Goal: Task Accomplishment & Management: Manage account settings

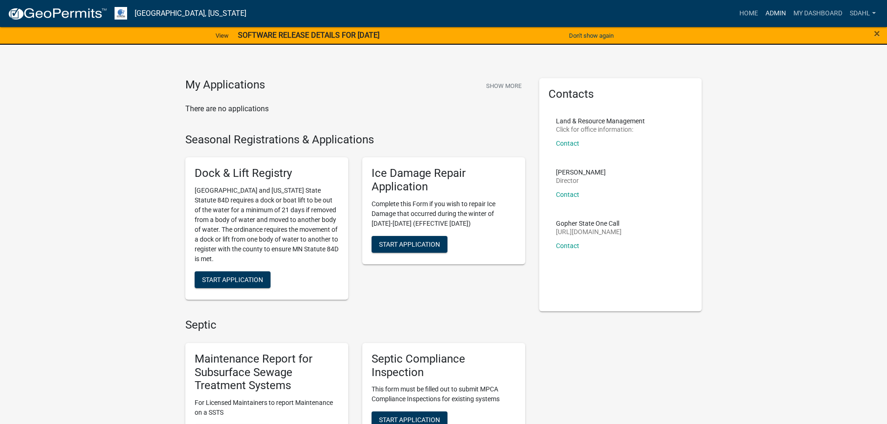
click at [779, 14] on link "Admin" at bounding box center [776, 14] width 28 height 18
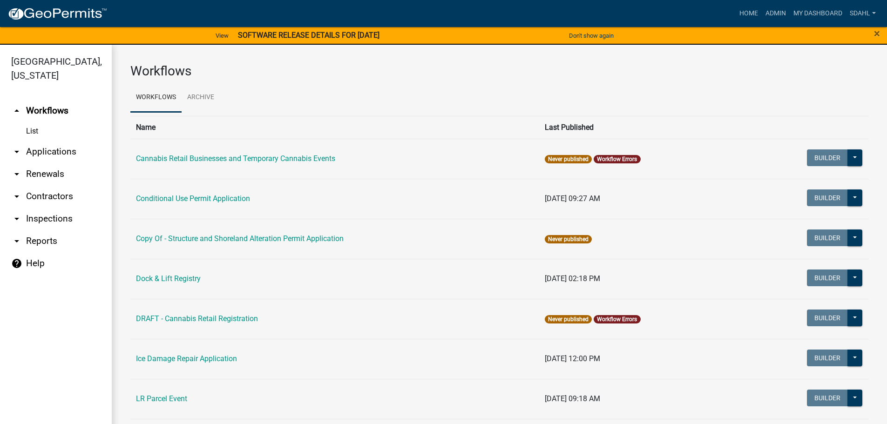
click at [61, 154] on link "arrow_drop_down Applications" at bounding box center [56, 152] width 112 height 22
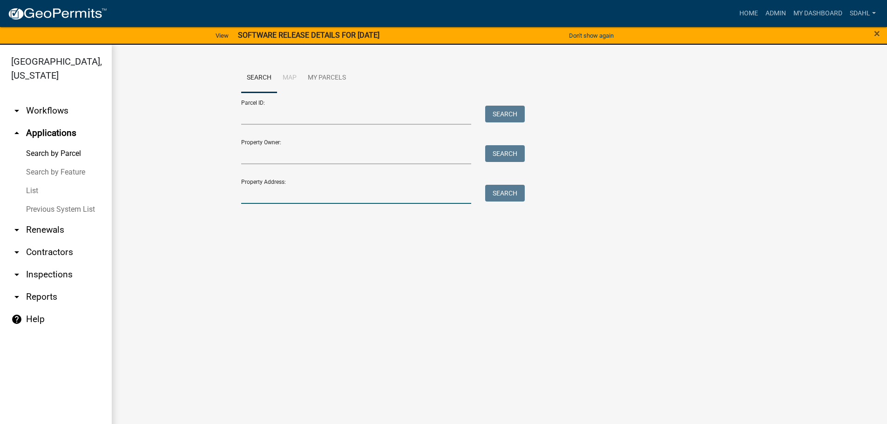
click at [283, 190] on input "Property Address:" at bounding box center [356, 194] width 231 height 19
type input "42265"
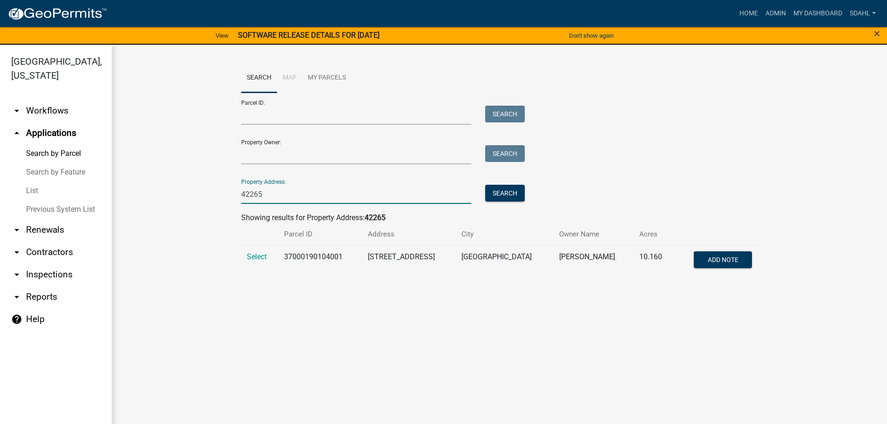
drag, startPoint x: 278, startPoint y: 197, endPoint x: 138, endPoint y: 216, distance: 141.4
click at [138, 216] on wm-workflow-application-search-view "Search Map My Parcels Parcel ID: Search Property Owner: Search Property Address…" at bounding box center [499, 173] width 738 height 220
type input "4"
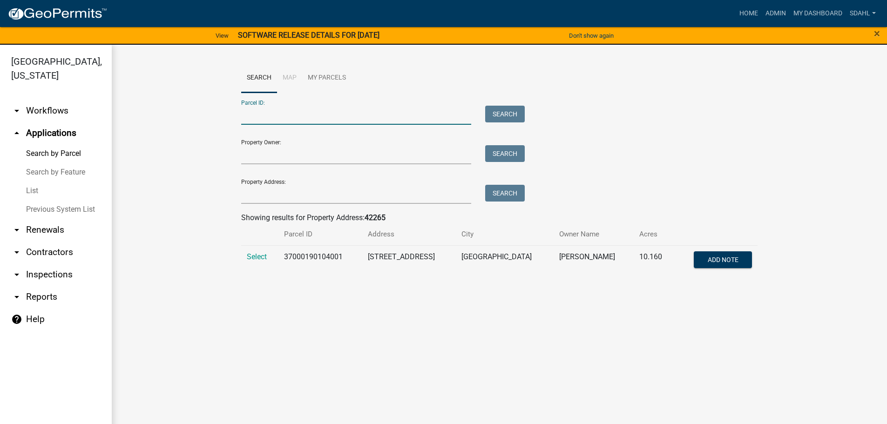
click at [288, 119] on input "Parcel ID:" at bounding box center [356, 115] width 231 height 19
paste input "46000991128000"
click at [491, 110] on button "Search" at bounding box center [505, 114] width 40 height 17
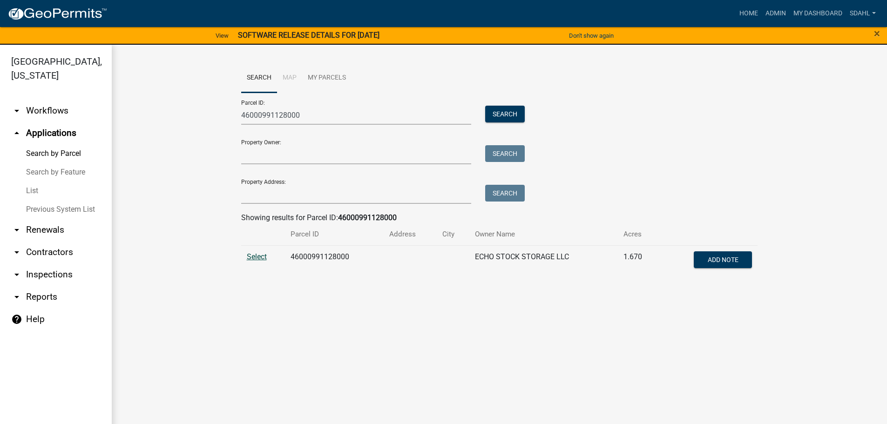
click at [260, 256] on span "Select" at bounding box center [257, 256] width 20 height 9
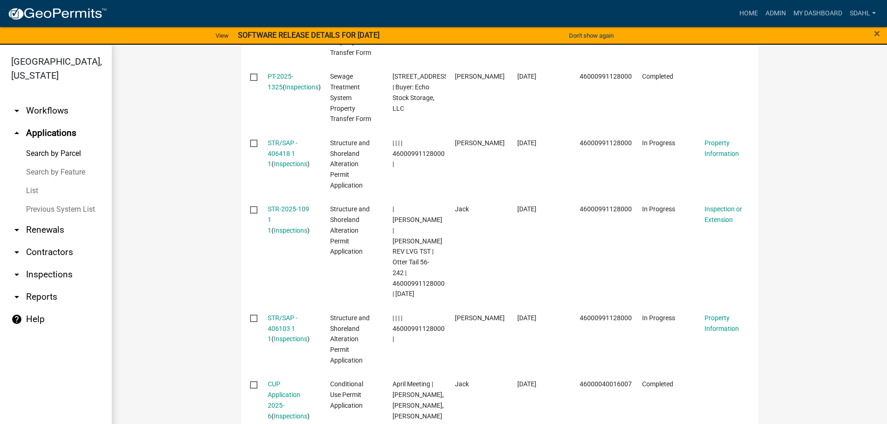
scroll to position [699, 0]
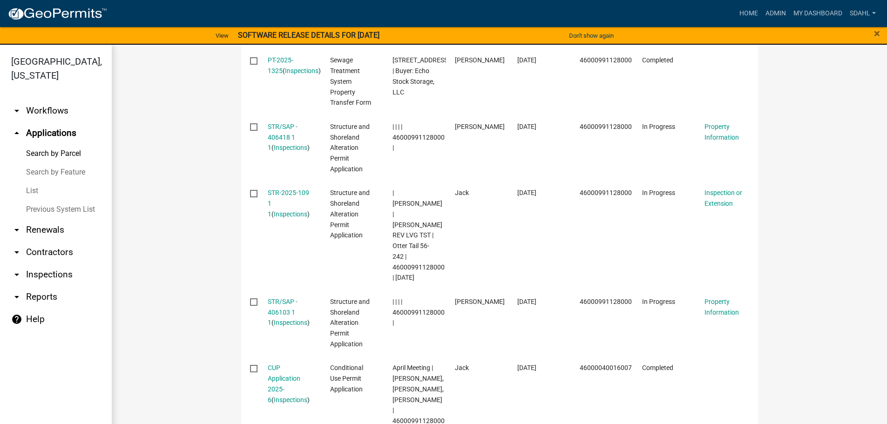
drag, startPoint x: 289, startPoint y: 193, endPoint x: 196, endPoint y: 217, distance: 95.9
click at [196, 217] on wm-workflow-application-search-view "Search Map My Parcels Parcel ID: 46000991128000 Search Property Owner: Search P…" at bounding box center [499, 49] width 738 height 1369
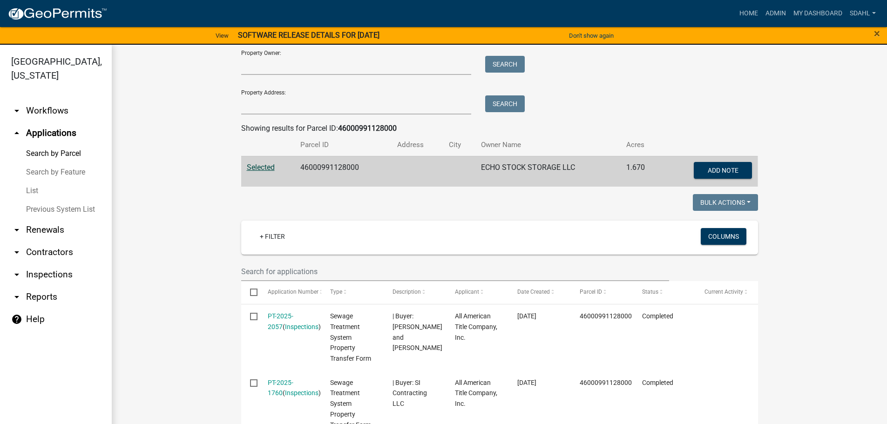
scroll to position [0, 0]
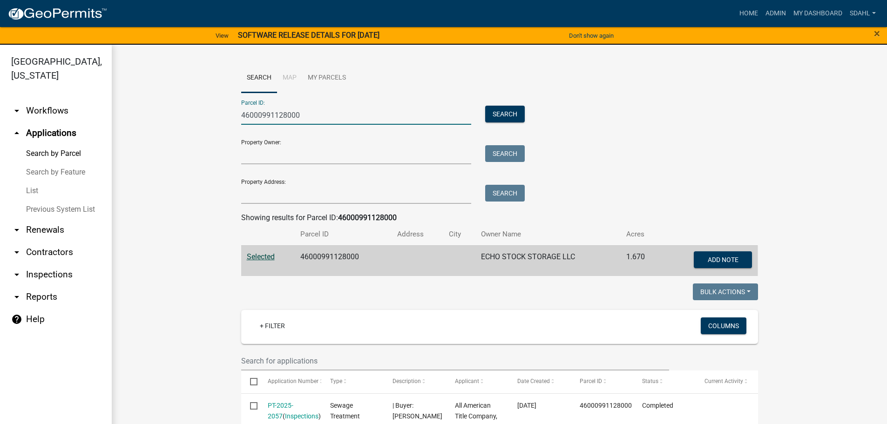
drag, startPoint x: 317, startPoint y: 117, endPoint x: 190, endPoint y: 124, distance: 127.8
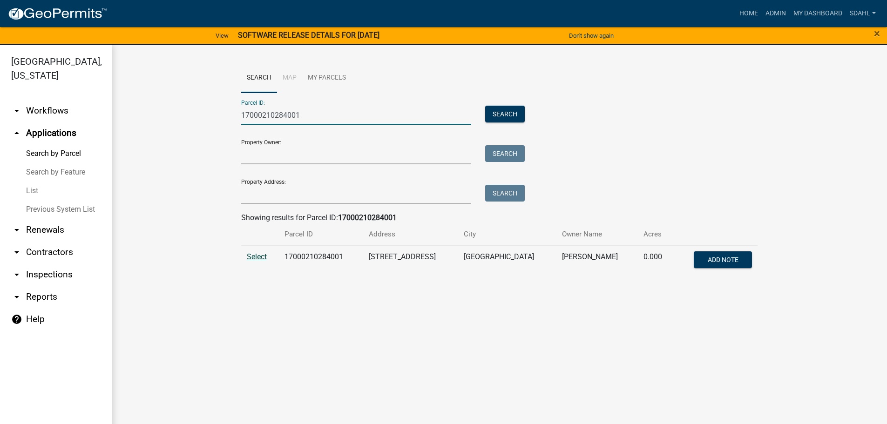
type input "17000210284001"
click at [261, 258] on span "Select" at bounding box center [257, 256] width 20 height 9
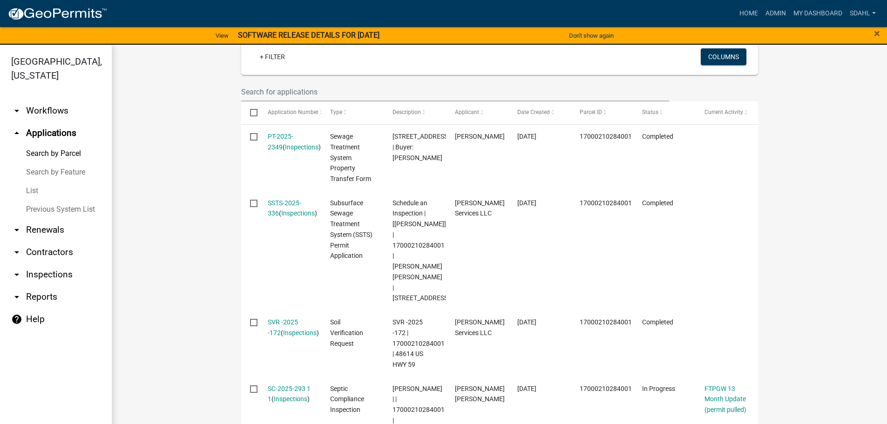
scroll to position [279, 0]
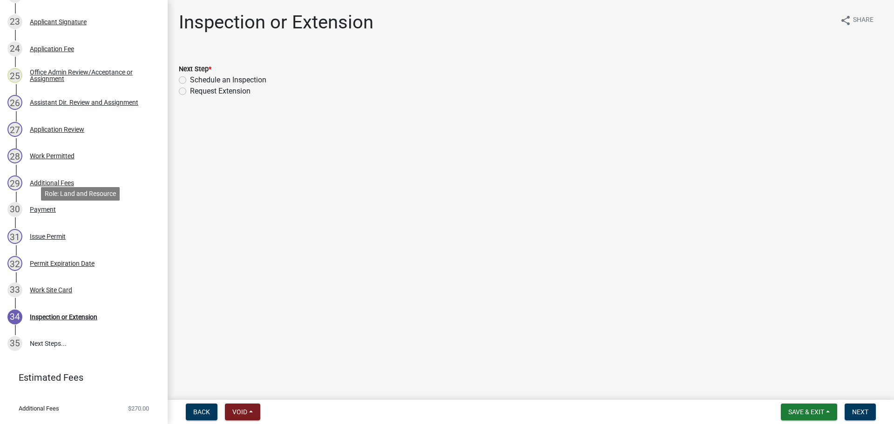
scroll to position [792, 0]
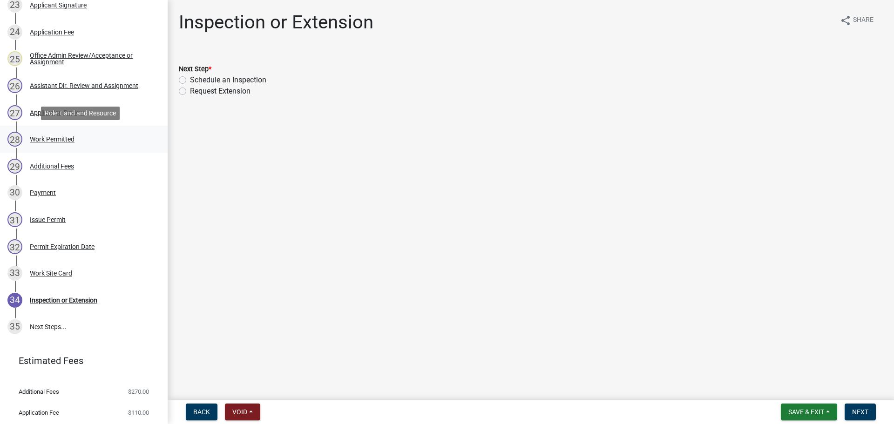
click at [48, 138] on div "Work Permitted" at bounding box center [52, 139] width 45 height 7
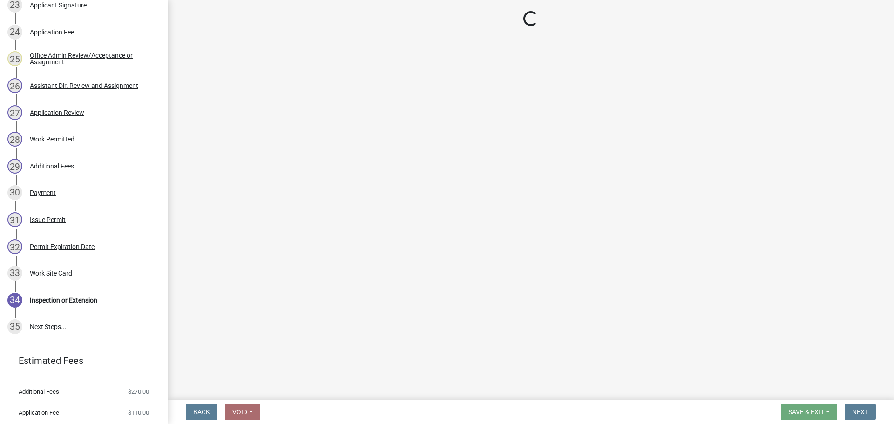
select select "b1ab52ec-9759-48a2-a5bb-a8b7da6cd639"
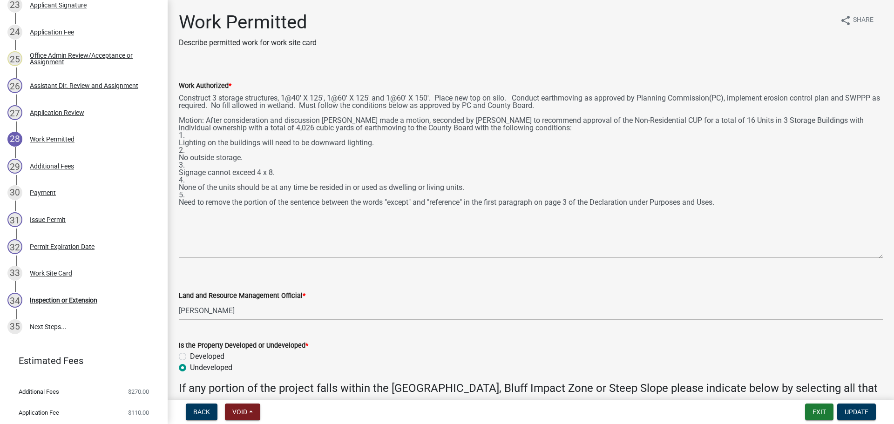
drag, startPoint x: 881, startPoint y: 134, endPoint x: 879, endPoint y: 257, distance: 123.4
click at [879, 257] on div "Work Authorized * Construct 3 storage structures, 1@40' X 125', 1@60' X 125' an…" at bounding box center [531, 162] width 718 height 191
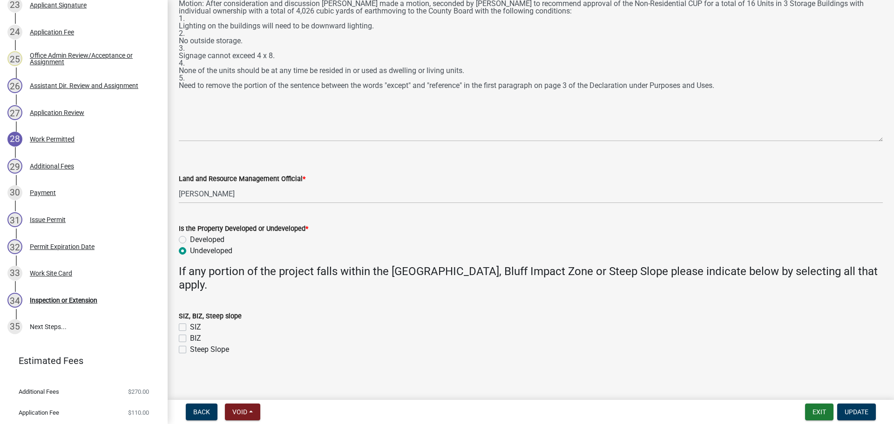
scroll to position [121, 0]
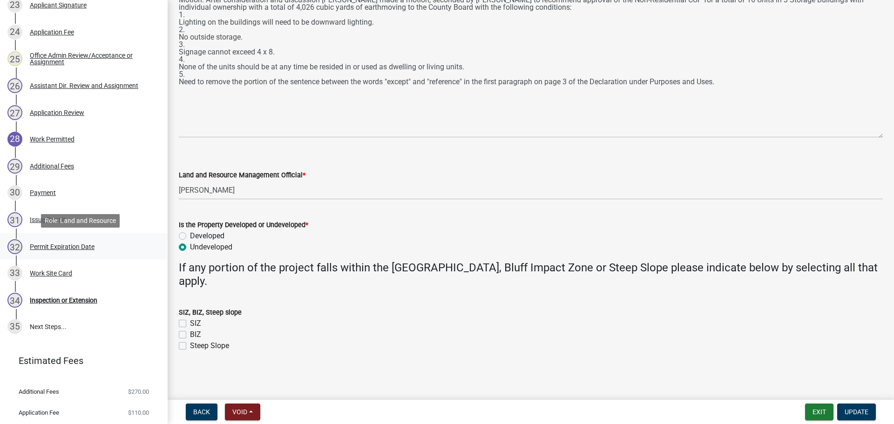
click at [64, 248] on div "Permit Expiration Date" at bounding box center [62, 247] width 65 height 7
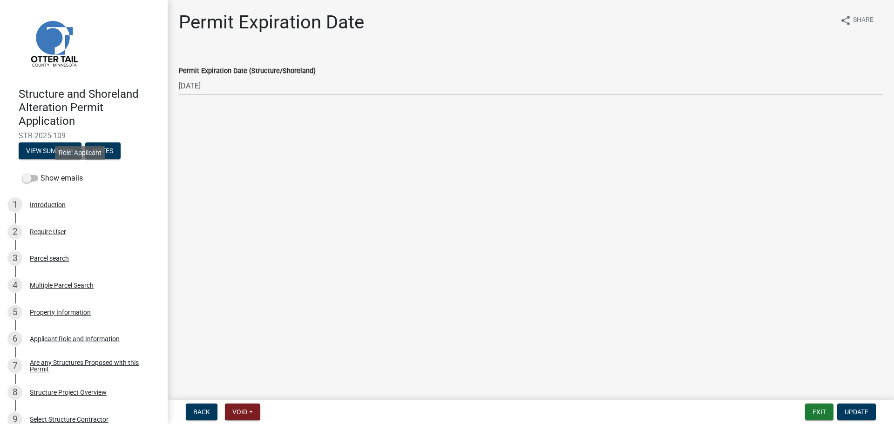
scroll to position [0, 0]
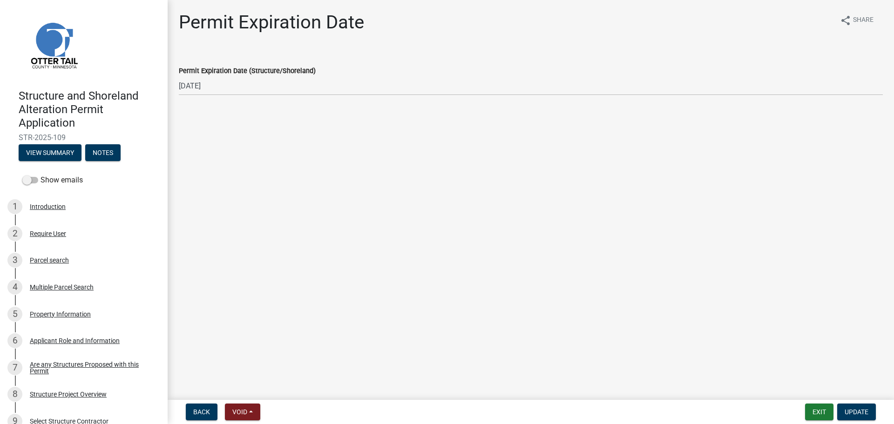
click at [60, 171] on div "Show emails" at bounding box center [84, 180] width 168 height 19
click at [63, 181] on label "Show emails" at bounding box center [52, 180] width 61 height 11
click at [41, 175] on input "Show emails" at bounding box center [41, 175] width 0 height 0
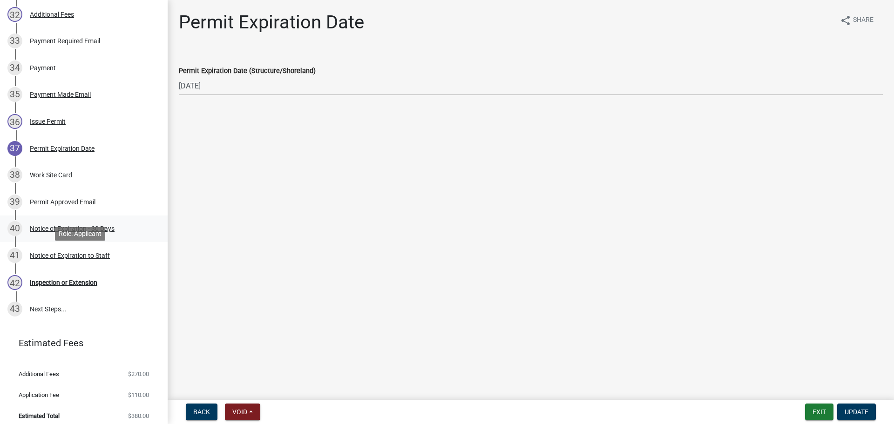
scroll to position [1025, 0]
click at [77, 200] on div "Permit Approved Email" at bounding box center [63, 201] width 66 height 7
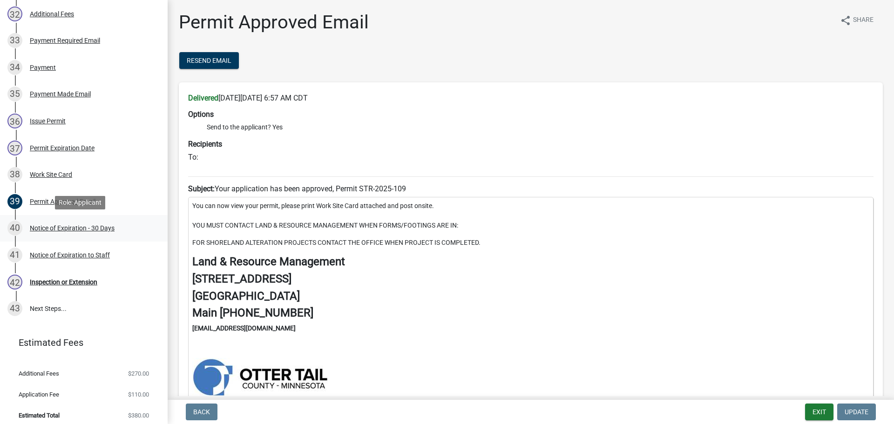
click at [73, 225] on div "Notice of Expiration - 30 Days" at bounding box center [72, 228] width 85 height 7
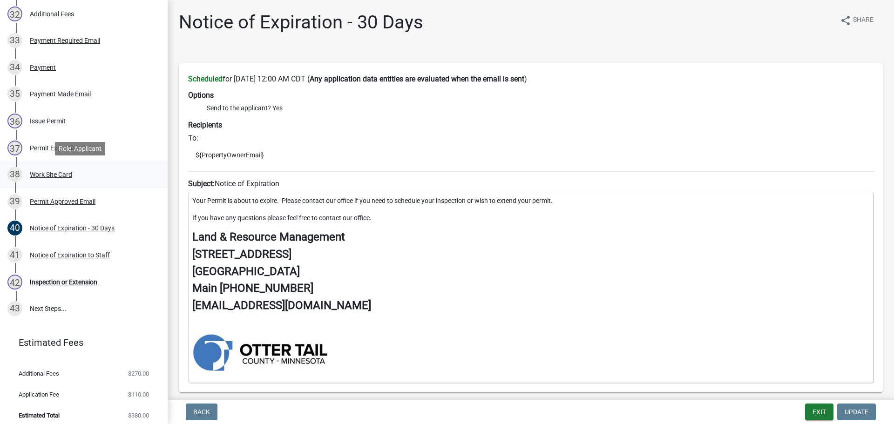
click at [45, 176] on div "Work Site Card" at bounding box center [51, 174] width 42 height 7
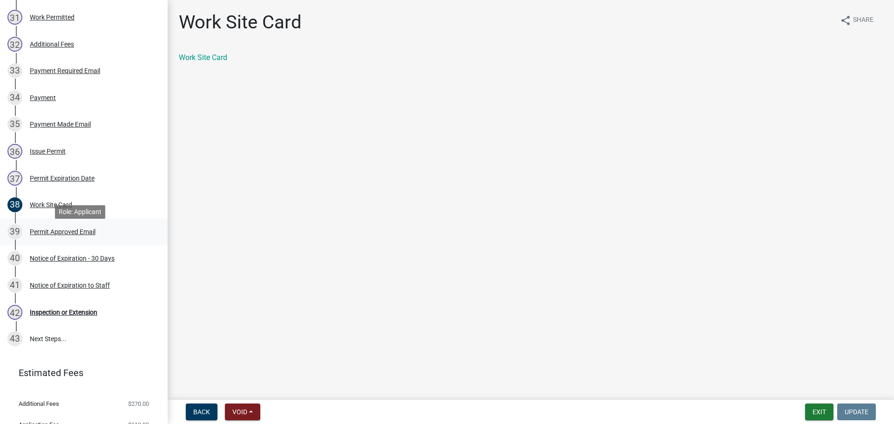
scroll to position [978, 0]
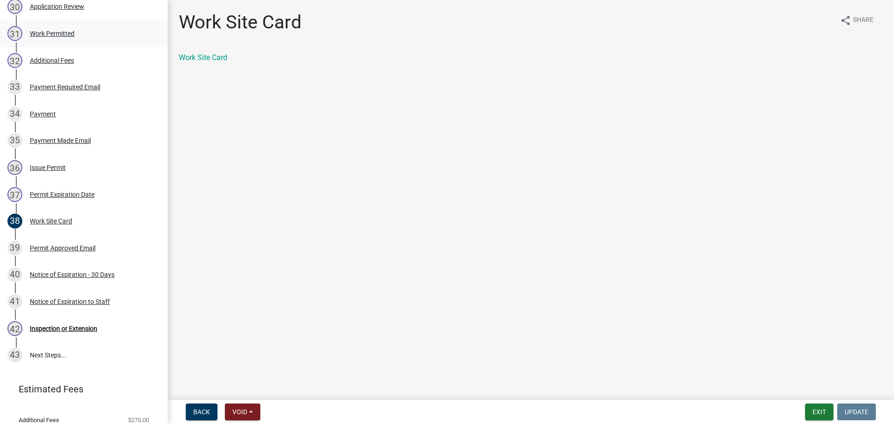
click at [58, 35] on div "Work Permitted" at bounding box center [52, 33] width 45 height 7
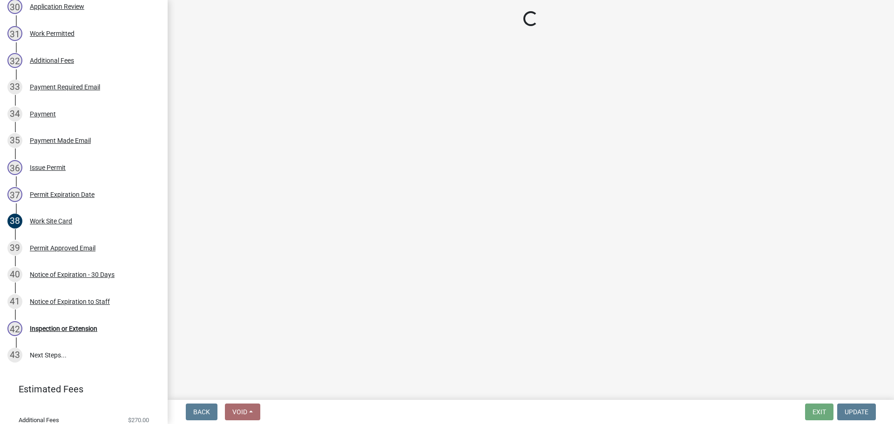
select select "b1ab52ec-9759-48a2-a5bb-a8b7da6cd639"
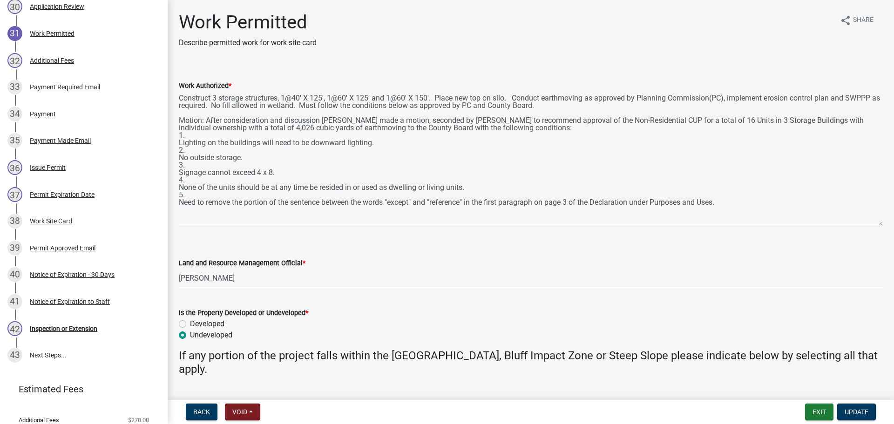
drag, startPoint x: 879, startPoint y: 134, endPoint x: 856, endPoint y: 225, distance: 93.9
click at [856, 225] on textarea "Construct 3 storage structures, 1@40' X 125', 1@60' X 125' and 1@60' X 150'. Pl…" at bounding box center [531, 158] width 704 height 135
click at [74, 327] on div "Inspection or Extension" at bounding box center [64, 329] width 68 height 7
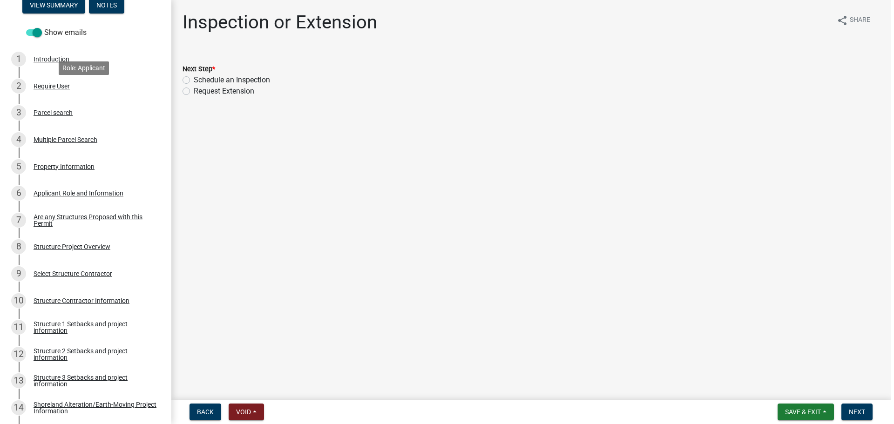
scroll to position [140, 0]
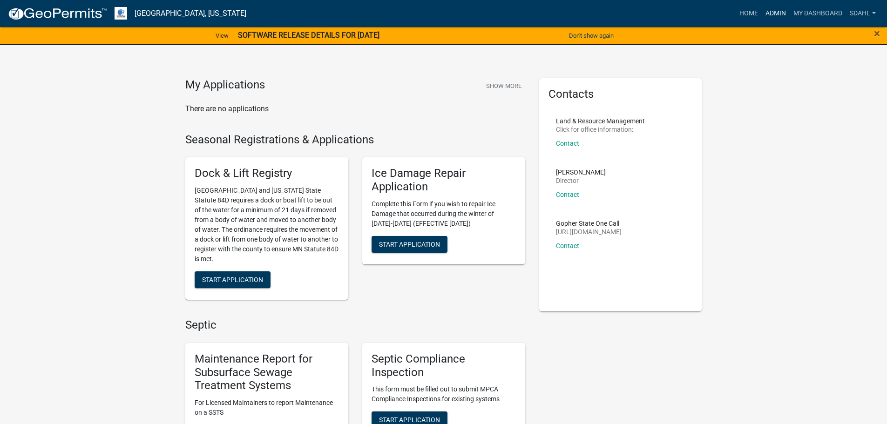
click at [770, 13] on link "Admin" at bounding box center [776, 14] width 28 height 18
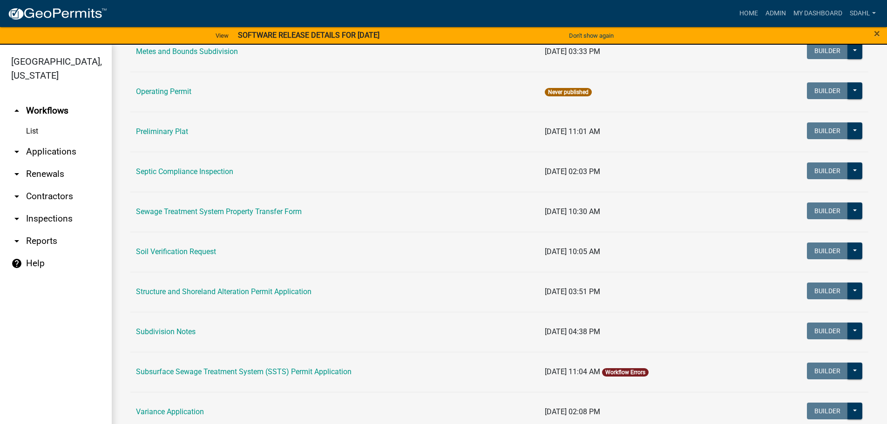
scroll to position [466, 0]
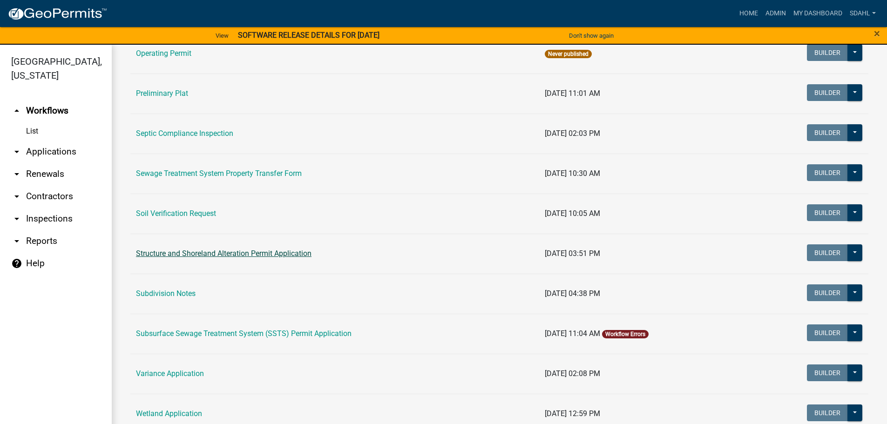
click at [258, 253] on link "Structure and Shoreland Alteration Permit Application" at bounding box center [224, 253] width 176 height 9
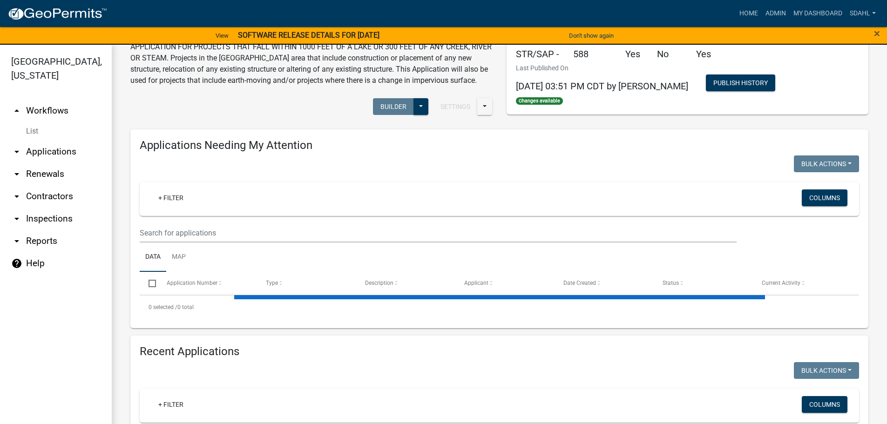
select select "1: 25"
select select "3: 100"
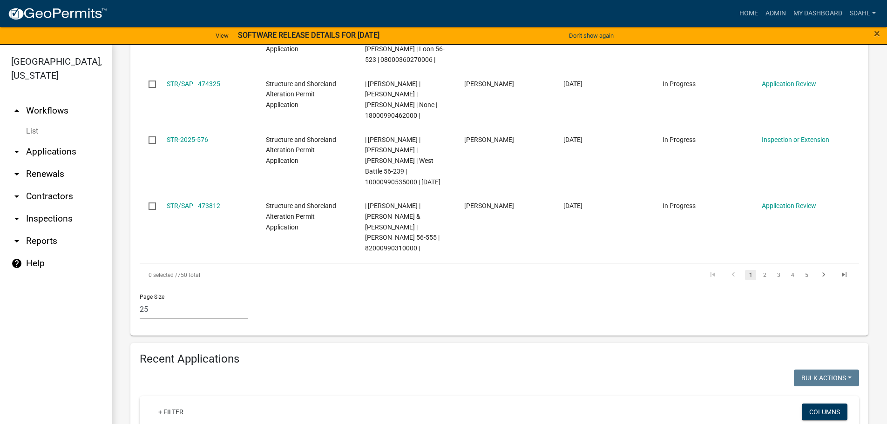
scroll to position [1770, 0]
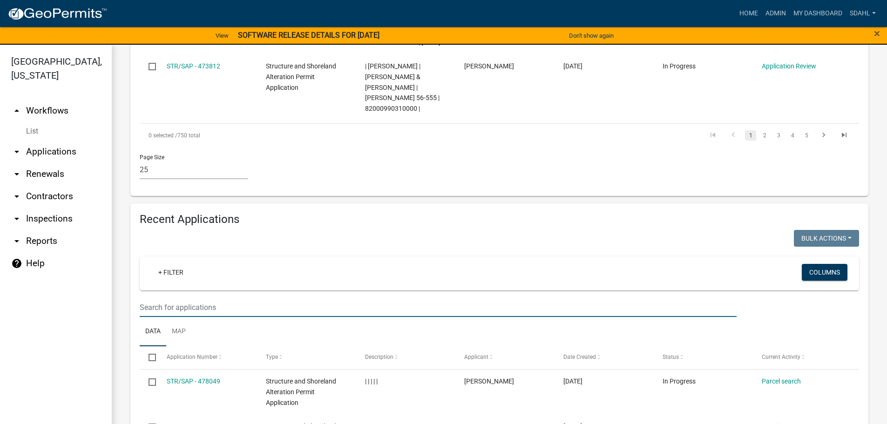
click at [199, 298] on input "text" at bounding box center [438, 307] width 597 height 19
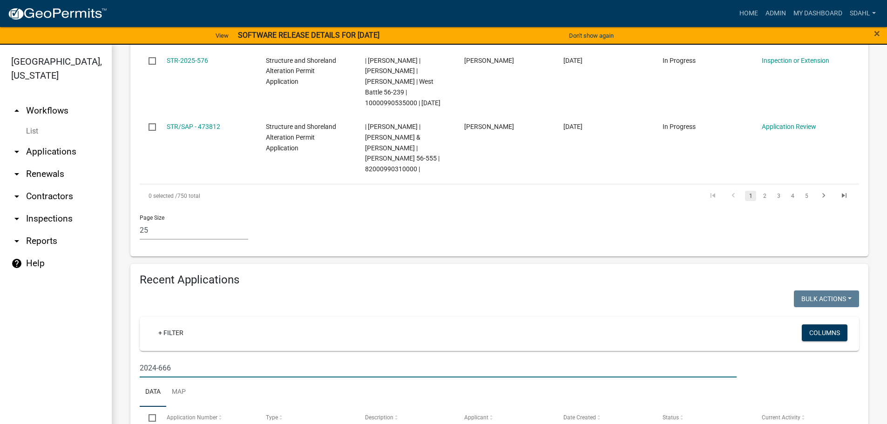
type input "2024-666"
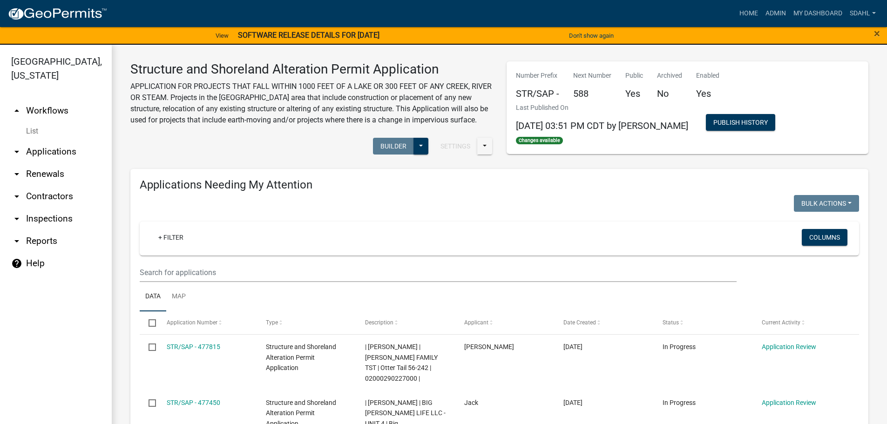
scroll to position [0, 0]
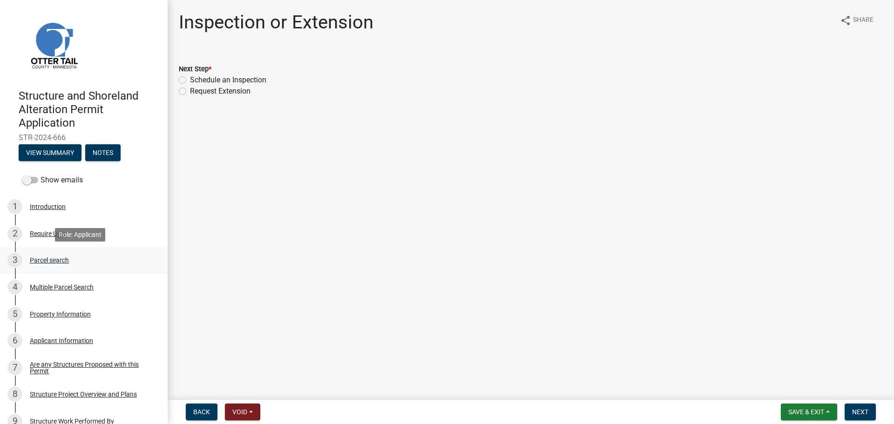
click at [62, 259] on div "Parcel search" at bounding box center [49, 260] width 39 height 7
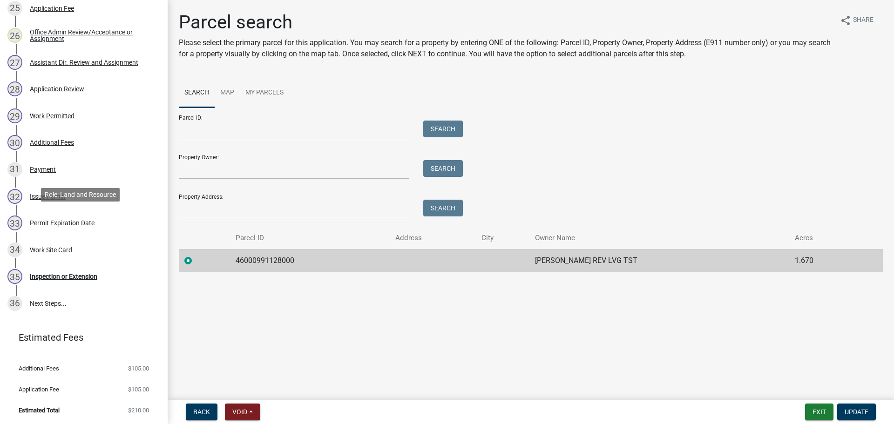
scroll to position [843, 0]
click at [50, 109] on div "29 Work Permitted" at bounding box center [79, 115] width 145 height 15
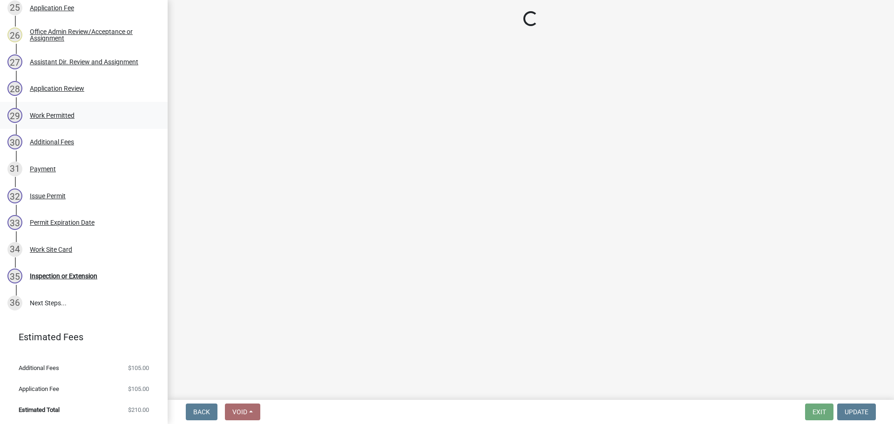
select select "f66be788-4dd6-459d-a9ec-6d83f4dfb709"
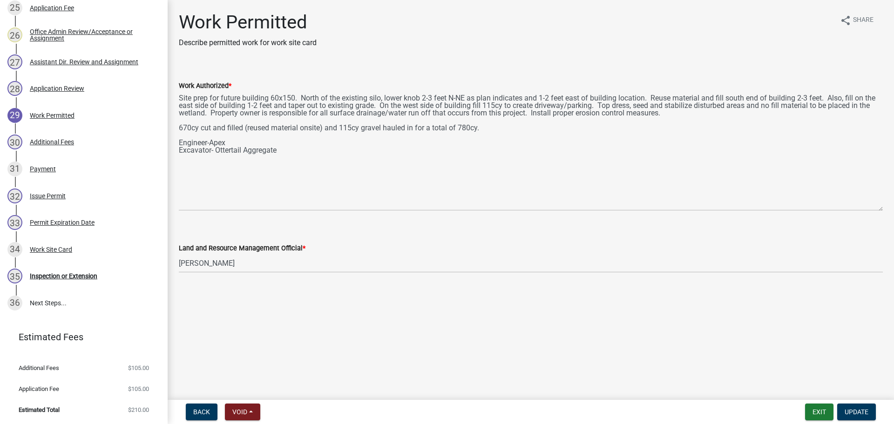
drag, startPoint x: 877, startPoint y: 132, endPoint x: 870, endPoint y: 208, distance: 76.3
click at [870, 208] on textarea "Site prep for future building 60x150. North of the existing silo, lower knob 2-…" at bounding box center [531, 151] width 704 height 120
click at [41, 193] on div "Issue Permit" at bounding box center [48, 196] width 36 height 7
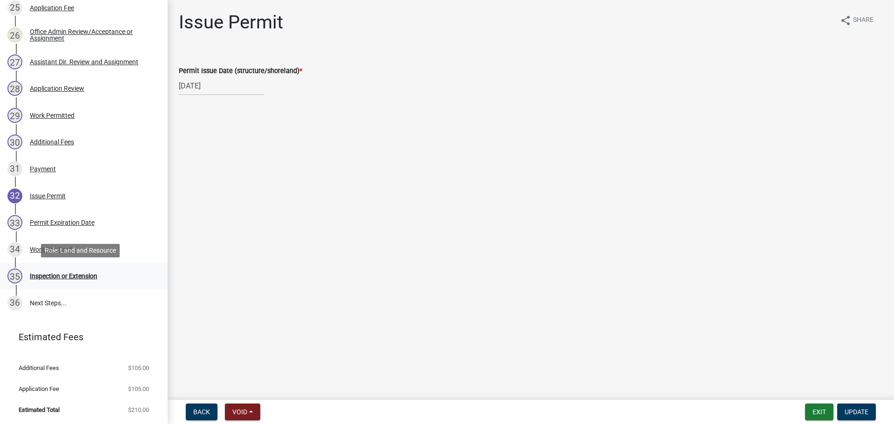
click at [53, 277] on div "Inspection or Extension" at bounding box center [64, 276] width 68 height 7
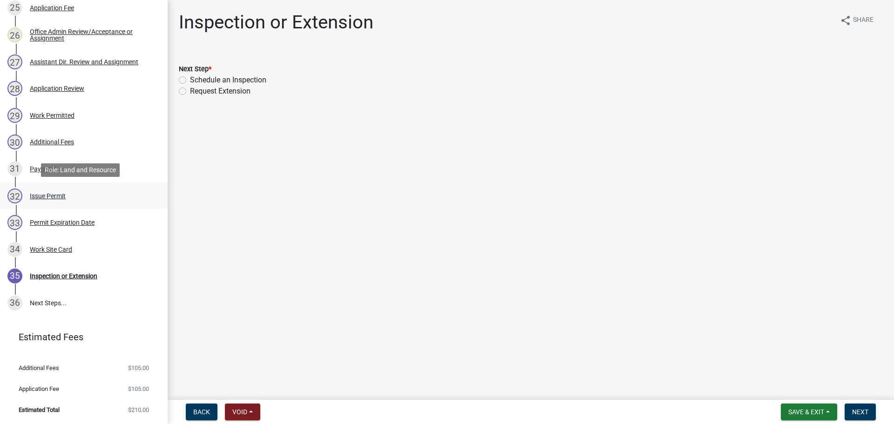
click at [55, 195] on div "Issue Permit" at bounding box center [48, 196] width 36 height 7
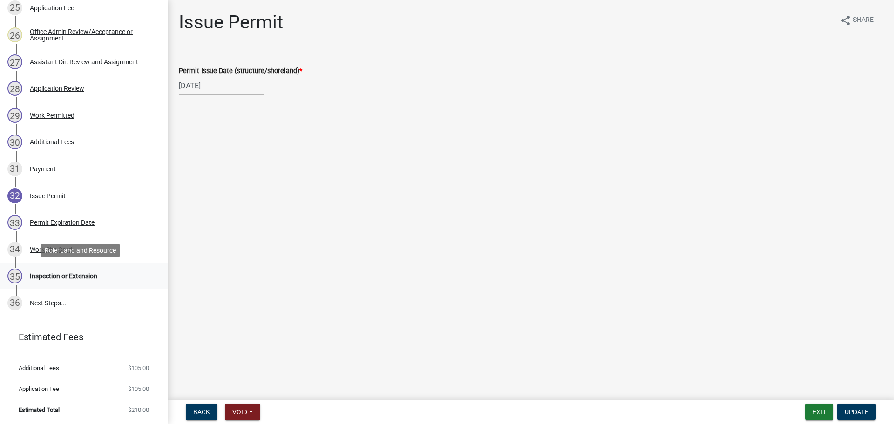
click at [70, 276] on div "Inspection or Extension" at bounding box center [64, 276] width 68 height 7
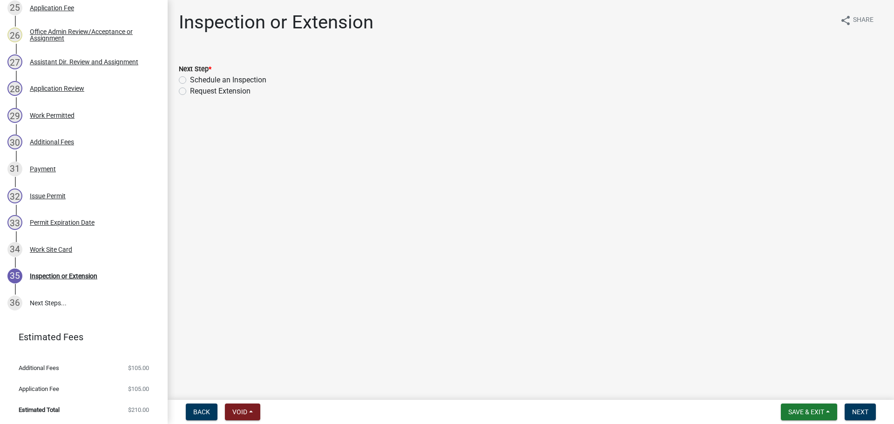
click at [190, 91] on label "Request Extension" at bounding box center [220, 91] width 61 height 11
click at [190, 91] on input "Request Extension" at bounding box center [193, 89] width 6 height 6
radio input "true"
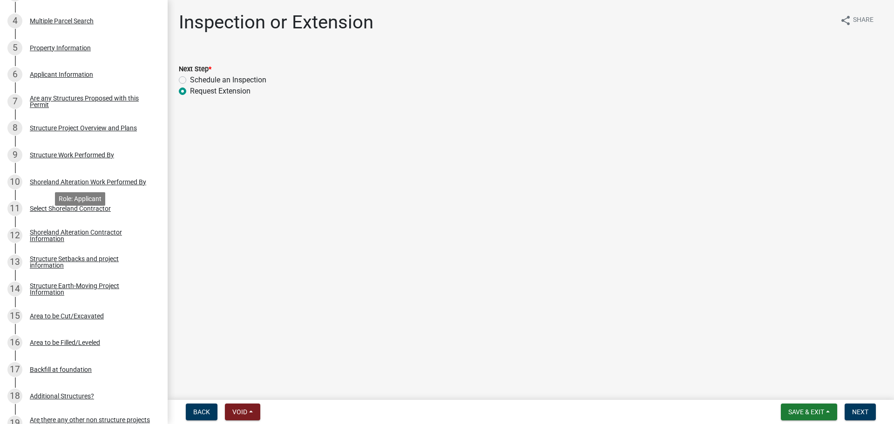
scroll to position [652, 0]
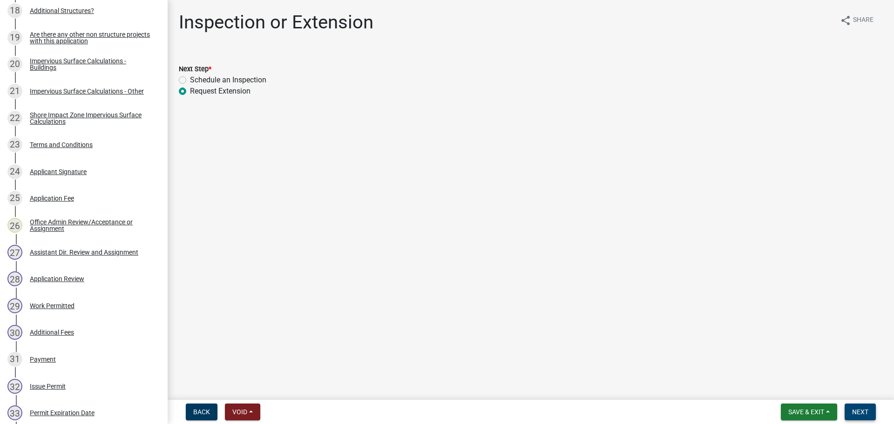
click at [858, 415] on span "Next" at bounding box center [860, 411] width 16 height 7
click at [863, 406] on button "Next" at bounding box center [860, 412] width 31 height 17
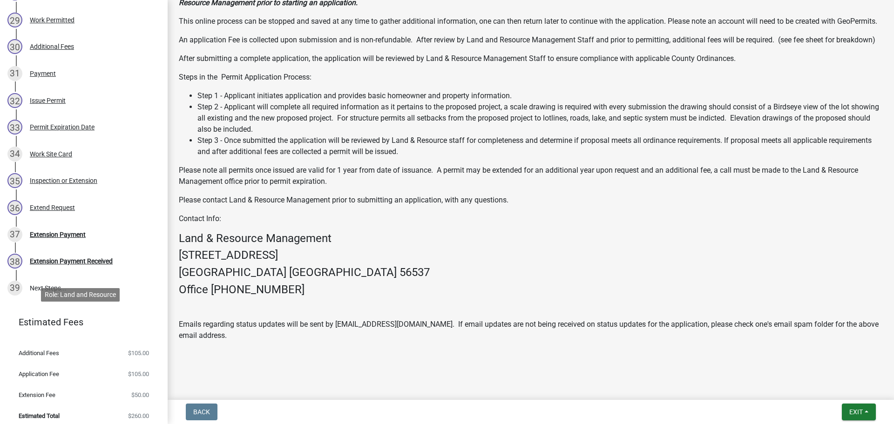
scroll to position [944, 0]
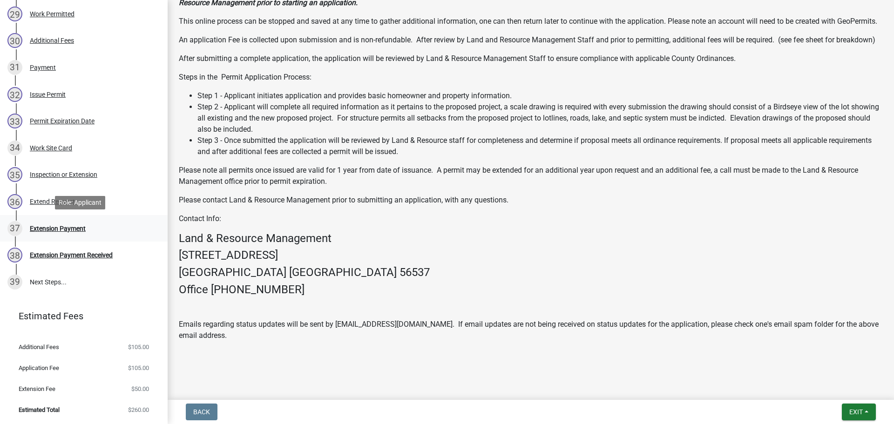
click at [56, 232] on div "Extension Payment" at bounding box center [58, 228] width 56 height 7
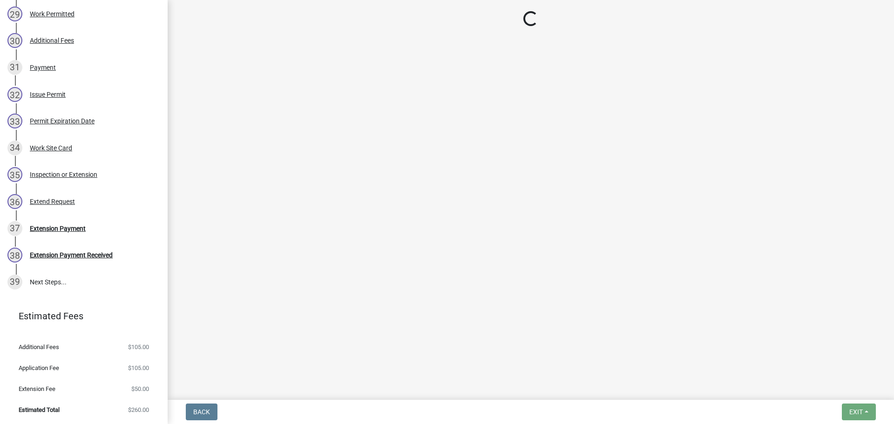
select select "3: 3"
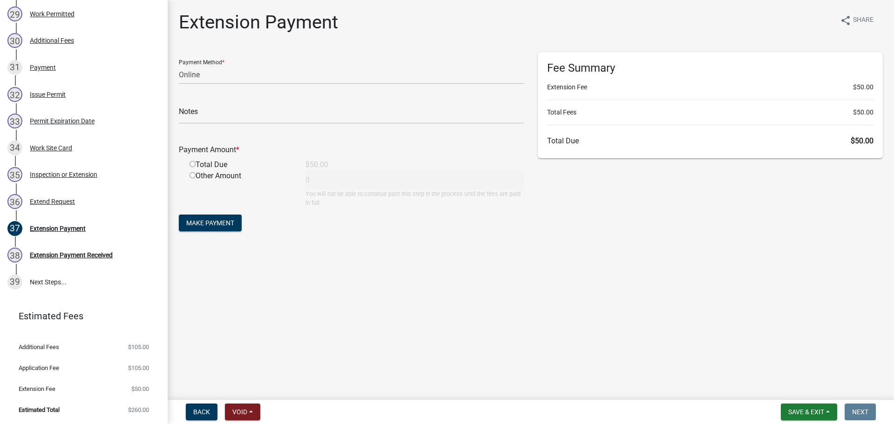
click at [216, 165] on div "Total Due" at bounding box center [241, 164] width 116 height 11
click at [193, 164] on input "radio" at bounding box center [193, 164] width 6 height 6
radio input "true"
type input "50"
click at [213, 224] on span "Make Payment" at bounding box center [210, 222] width 48 height 7
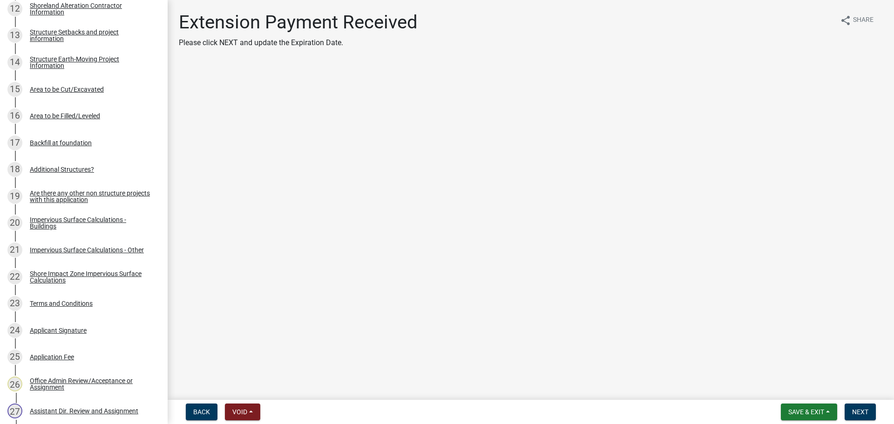
scroll to position [512, 0]
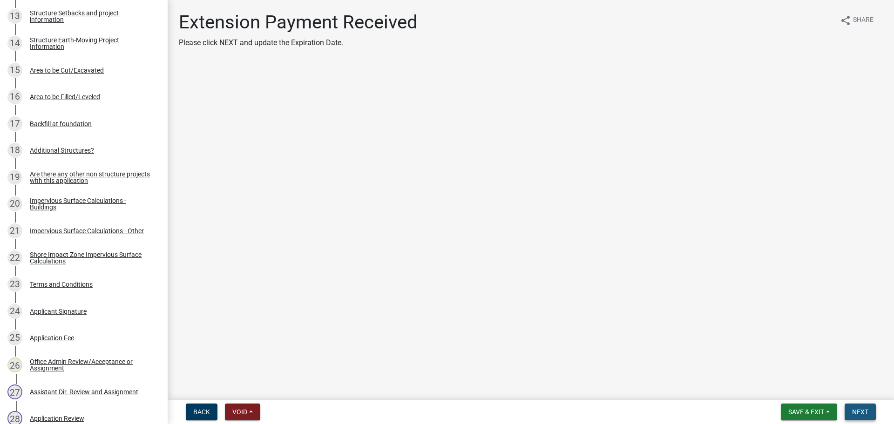
click at [869, 411] on span "Next" at bounding box center [860, 411] width 16 height 7
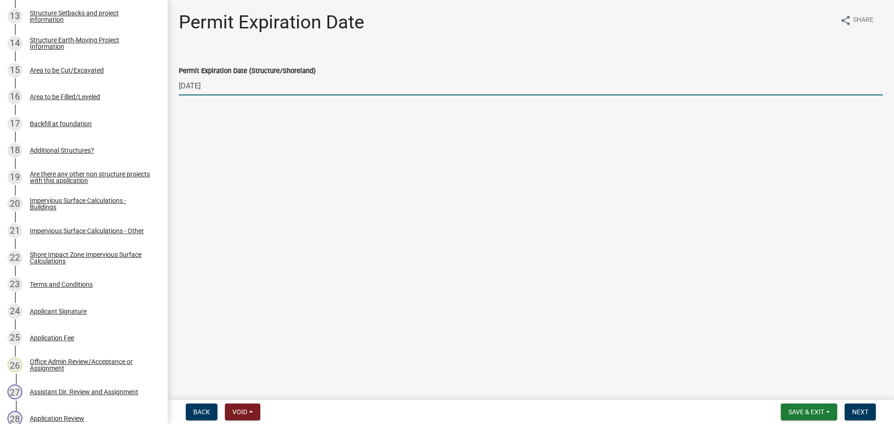
click at [220, 82] on input "[DATE]" at bounding box center [531, 85] width 704 height 19
type input "[DATE]"
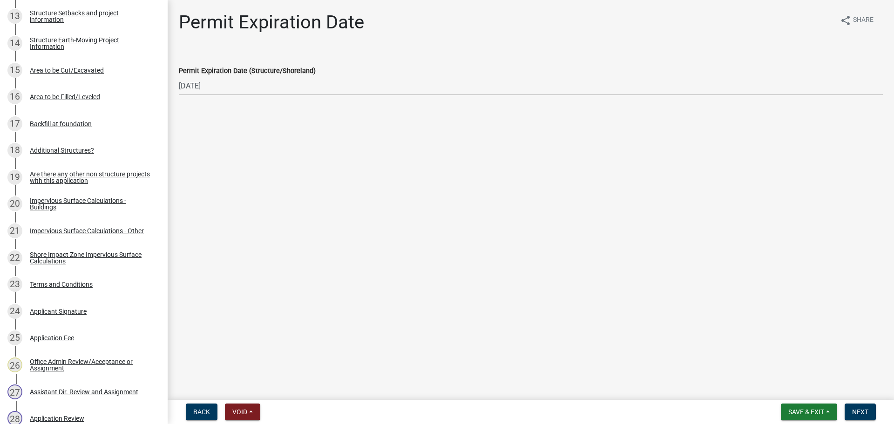
click at [249, 140] on main "Permit Expiration Date share Share Permit Expiration Date (Structure/Shoreland)…" at bounding box center [531, 198] width 727 height 396
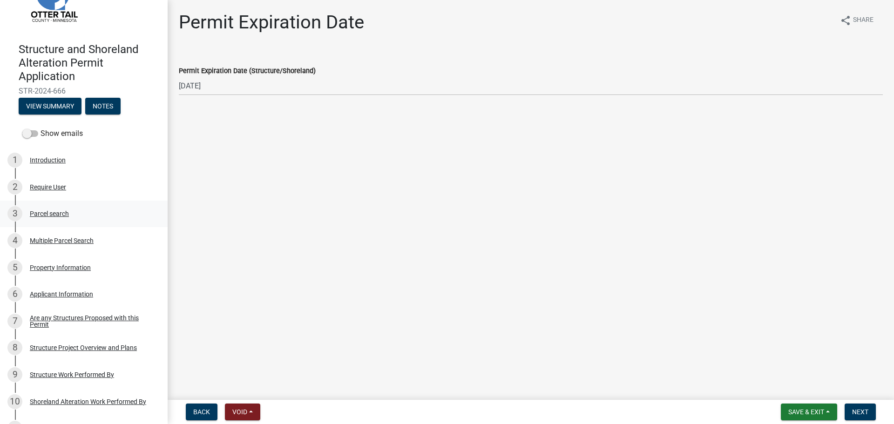
scroll to position [0, 0]
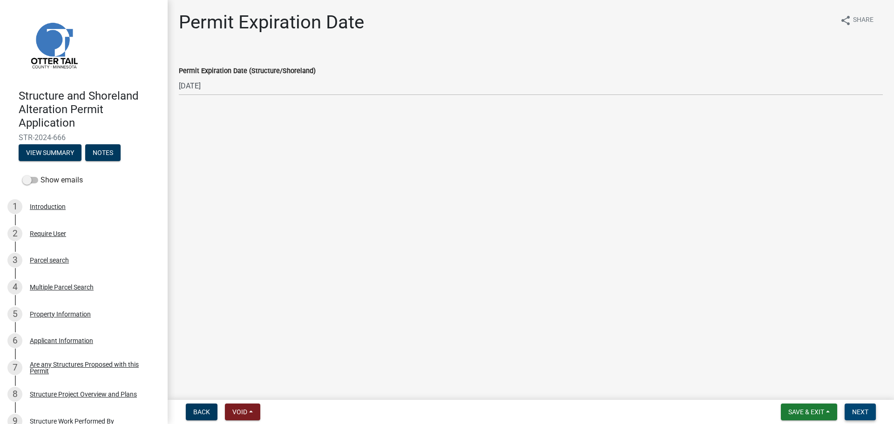
click at [863, 412] on span "Next" at bounding box center [860, 411] width 16 height 7
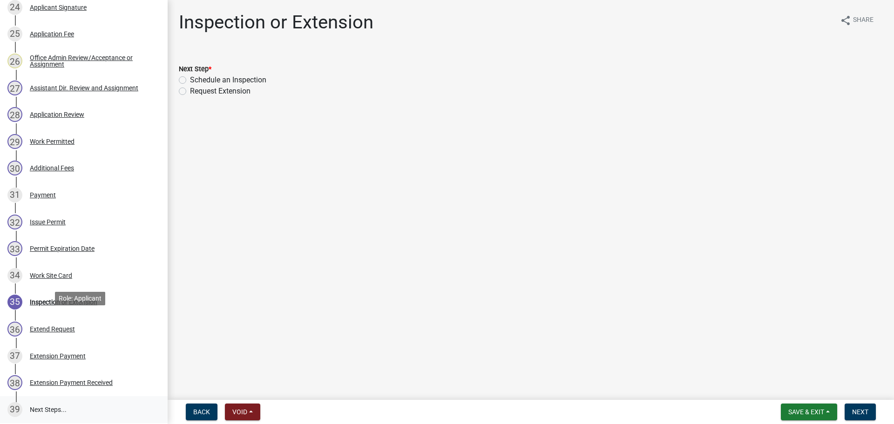
scroll to position [944, 0]
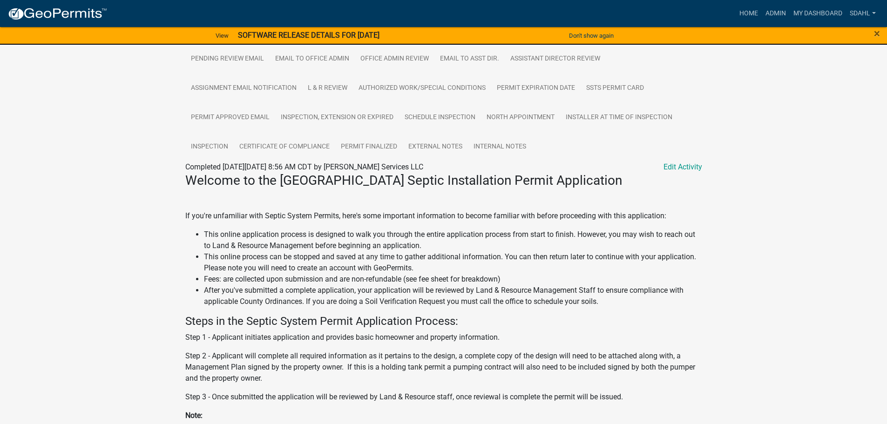
scroll to position [207, 0]
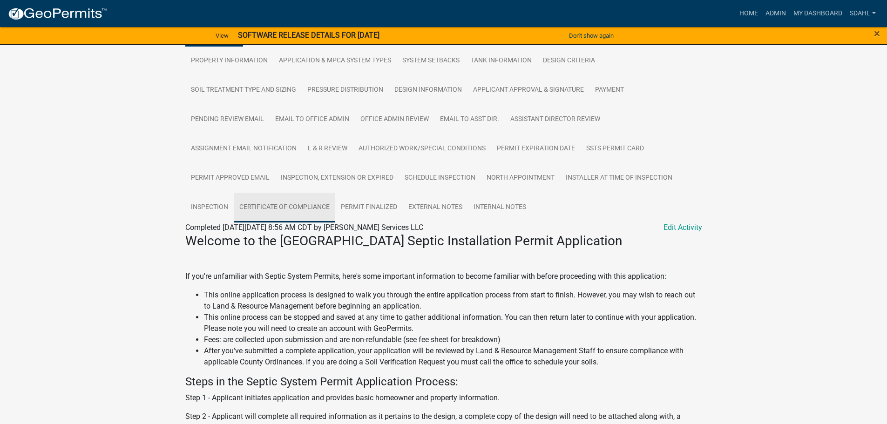
click at [307, 196] on link "Certificate of Compliance" at bounding box center [285, 208] width 102 height 30
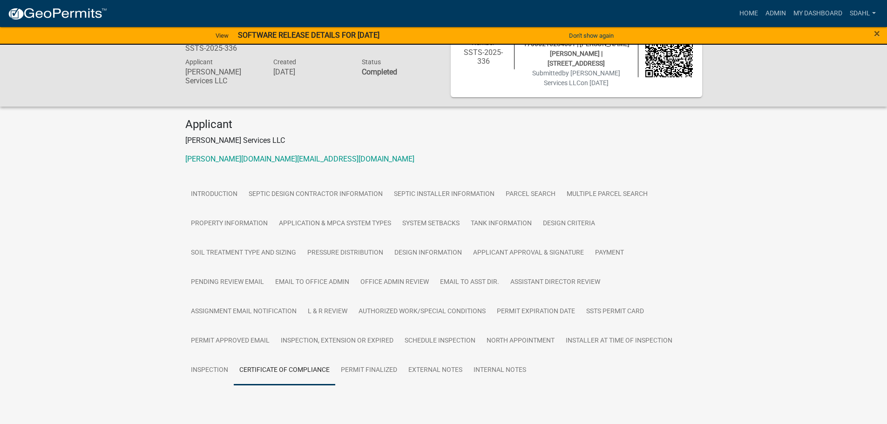
scroll to position [60, 0]
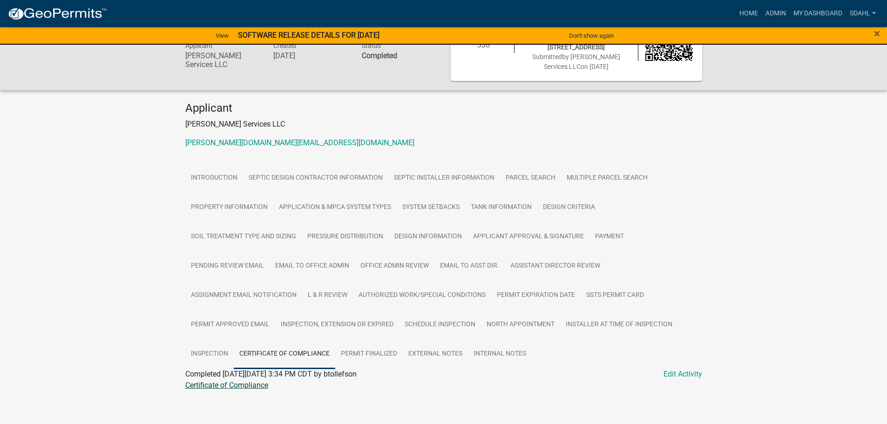
click at [249, 381] on link "Certificate of Compliance" at bounding box center [226, 385] width 83 height 9
click at [591, 321] on link "Installer at time of Inspection" at bounding box center [619, 325] width 118 height 30
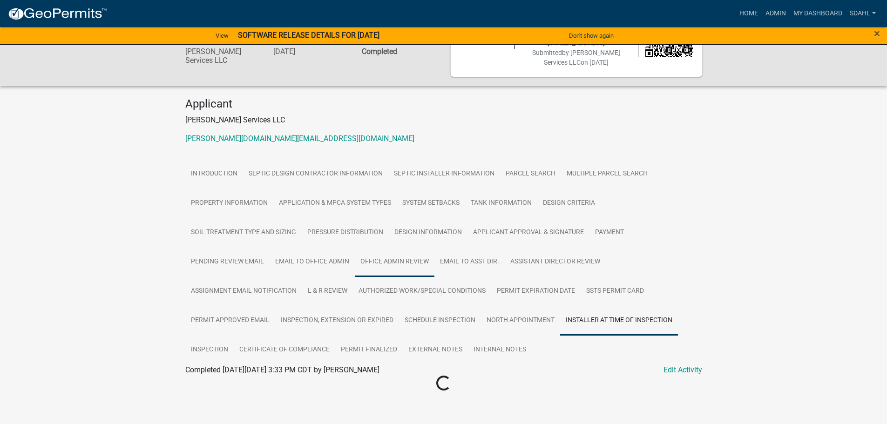
scroll to position [65, 0]
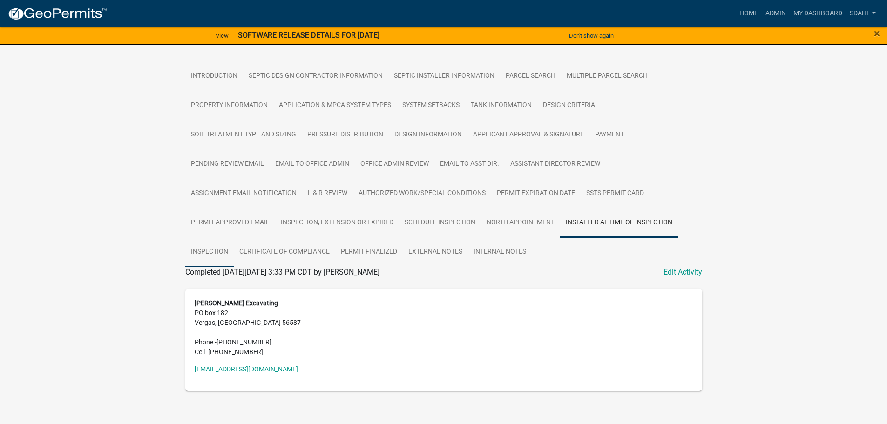
click at [210, 244] on link "Inspection" at bounding box center [209, 253] width 48 height 30
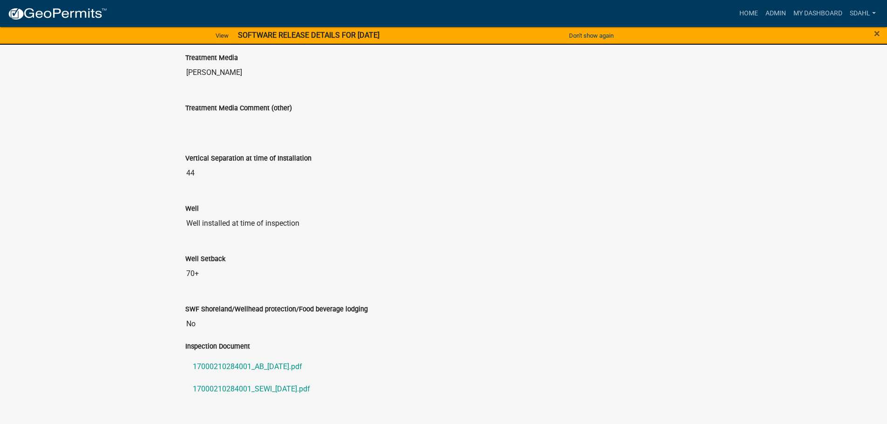
scroll to position [810, 0]
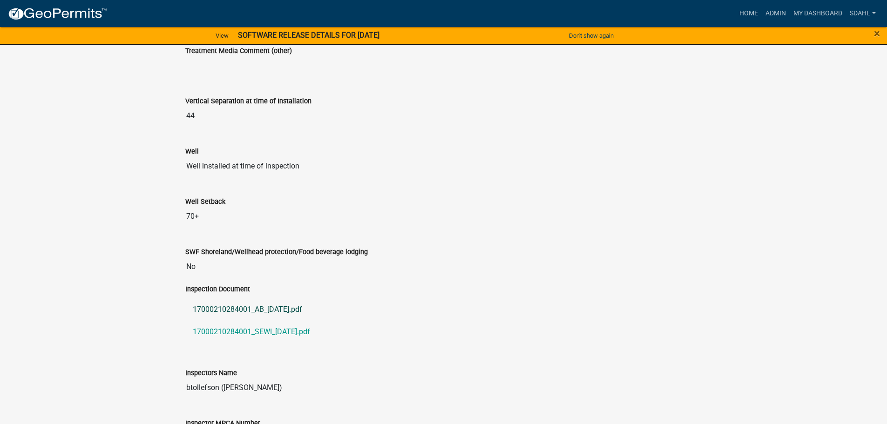
click at [223, 305] on link "17000210284001_AB_[DATE].pdf" at bounding box center [443, 310] width 517 height 22
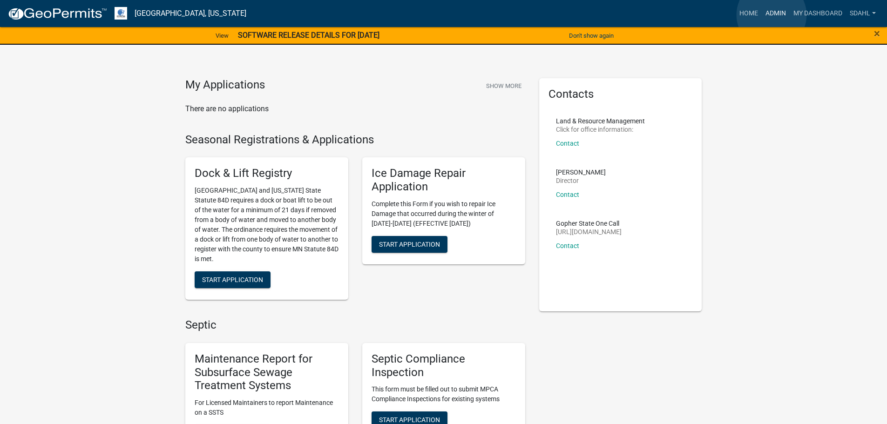
click at [772, 15] on link "Admin" at bounding box center [776, 14] width 28 height 18
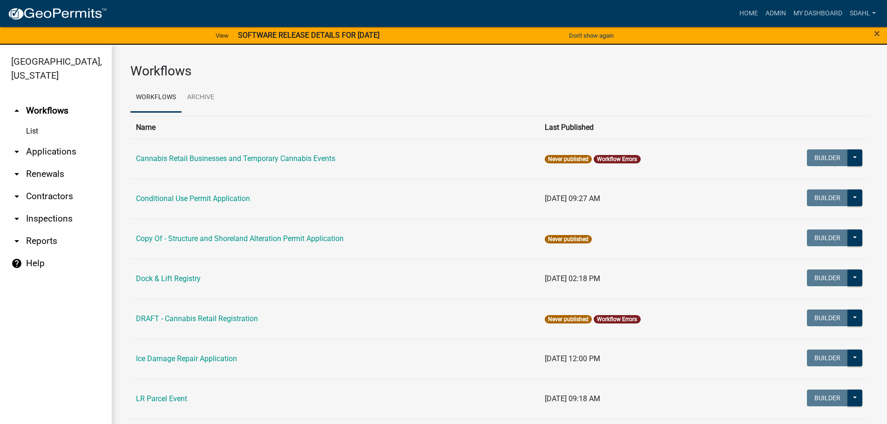
click at [29, 151] on link "arrow_drop_down Applications" at bounding box center [56, 152] width 112 height 22
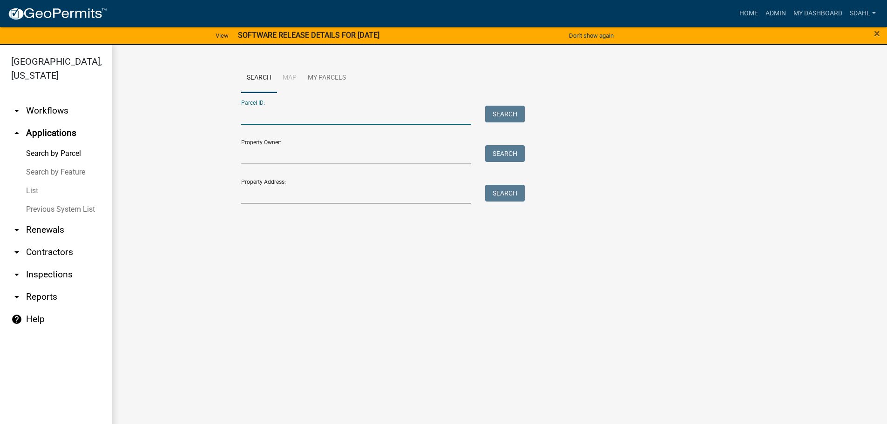
click at [334, 118] on input "Parcel ID:" at bounding box center [356, 115] width 231 height 19
paste input "16000991095000"
type input "16000991095000"
click at [506, 111] on button "Search" at bounding box center [505, 114] width 40 height 17
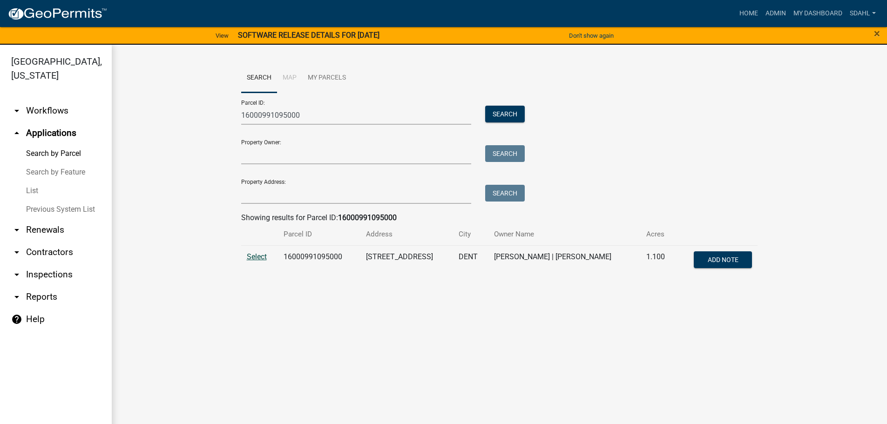
click at [261, 258] on span "Select" at bounding box center [257, 256] width 20 height 9
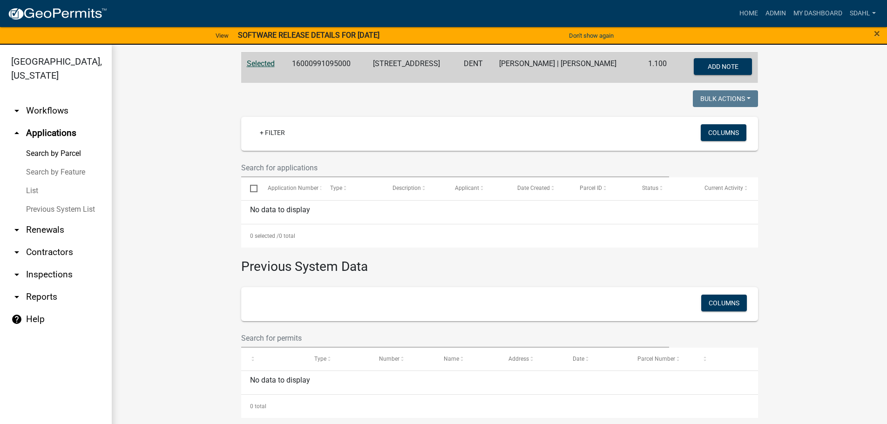
scroll to position [195, 0]
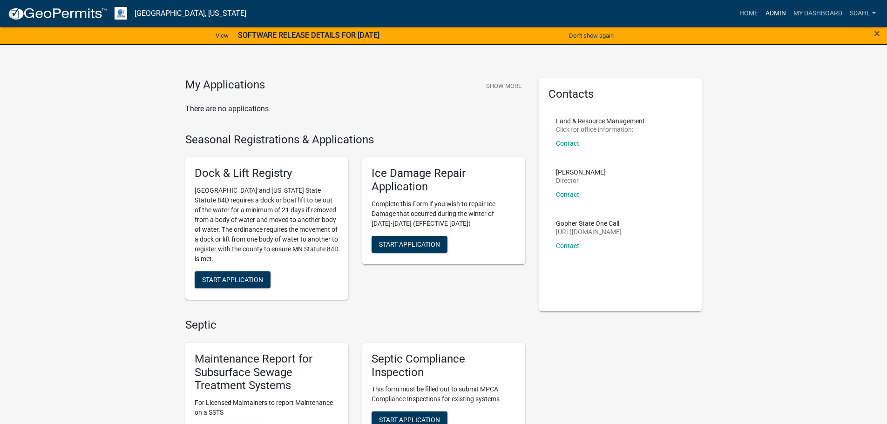
click at [769, 8] on link "Admin" at bounding box center [776, 14] width 28 height 18
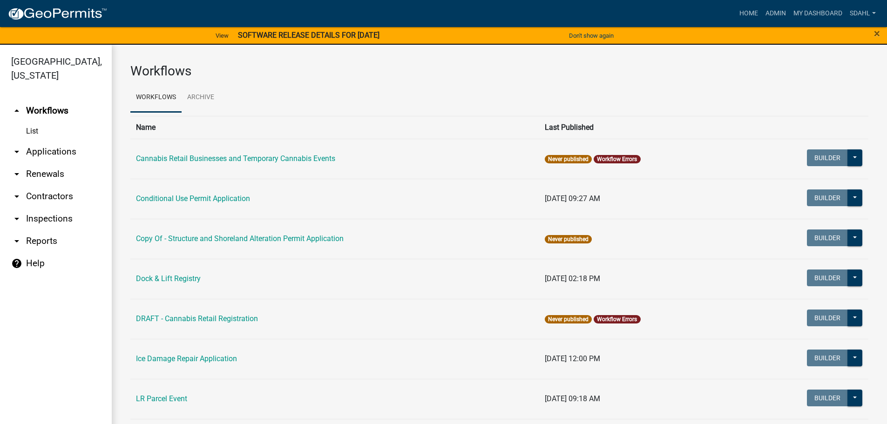
click at [59, 153] on link "arrow_drop_down Applications" at bounding box center [56, 152] width 112 height 22
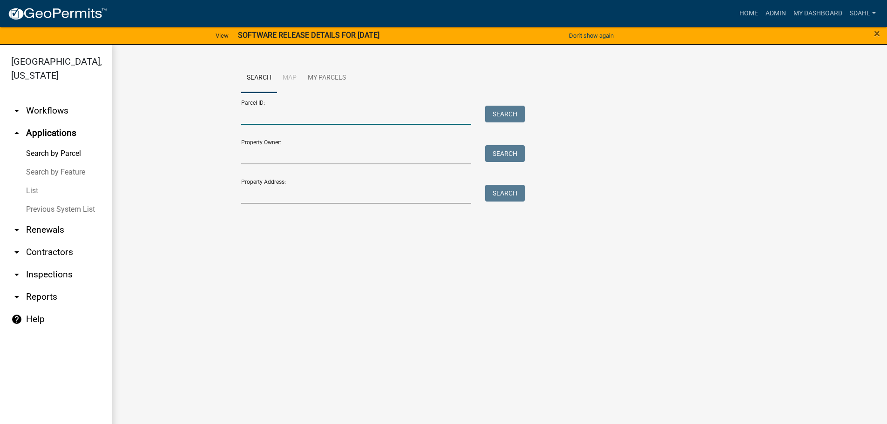
click at [336, 113] on input "Parcel ID:" at bounding box center [356, 115] width 231 height 19
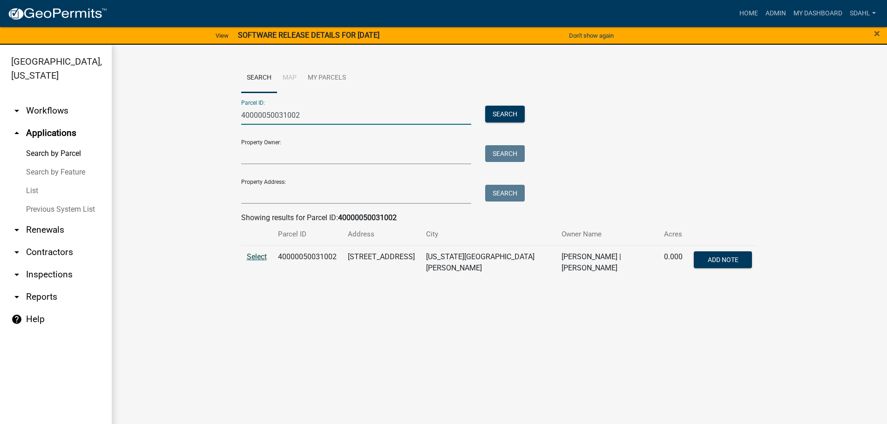
type input "40000050031002"
click at [253, 255] on span "Select" at bounding box center [257, 256] width 20 height 9
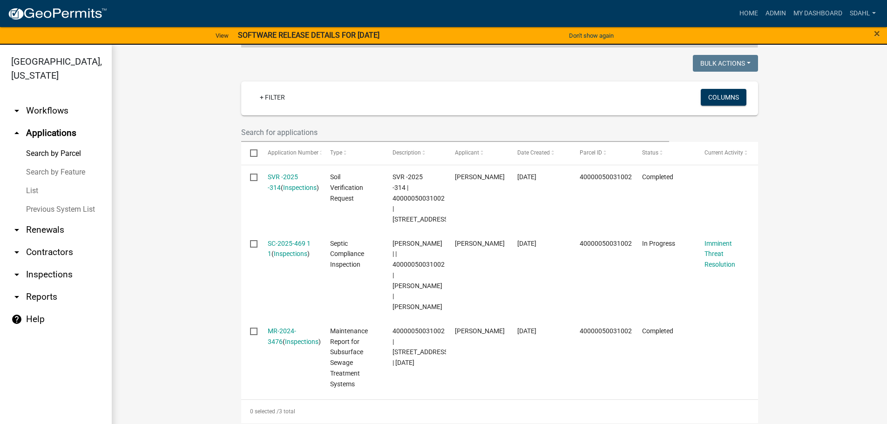
scroll to position [233, 0]
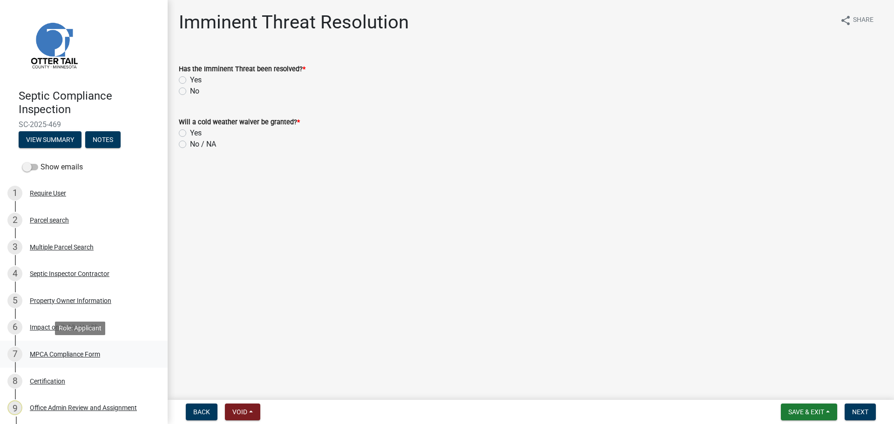
click at [45, 353] on div "MPCA Compliance Form" at bounding box center [65, 354] width 70 height 7
